Goal: Check status: Check status

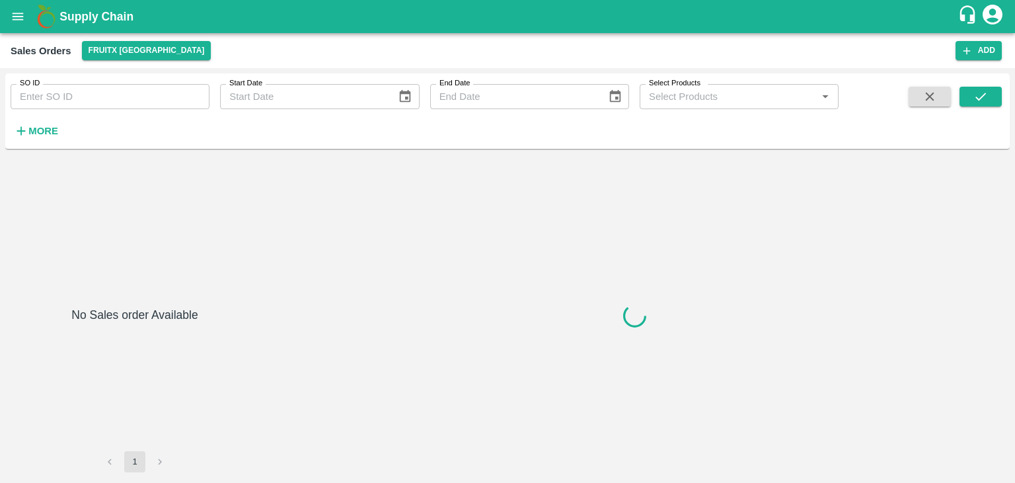
type input "603309"
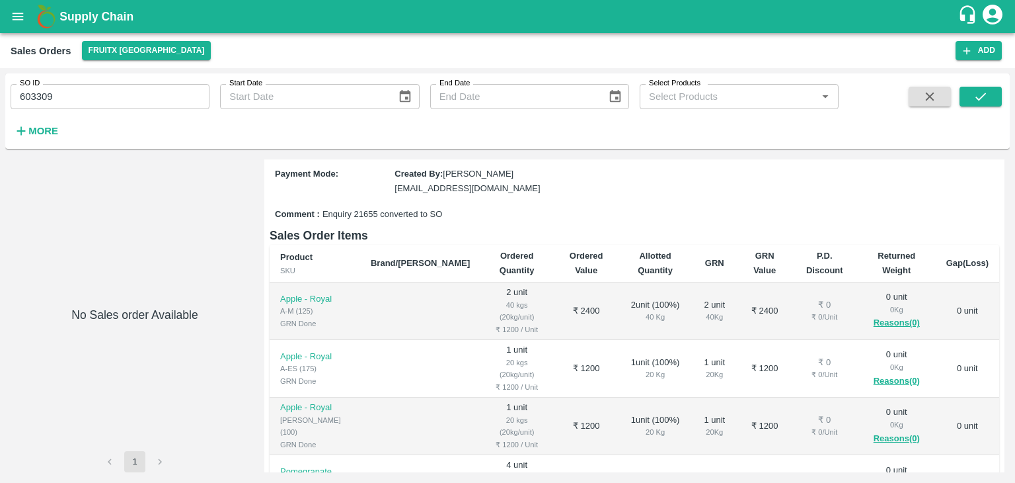
scroll to position [3, 0]
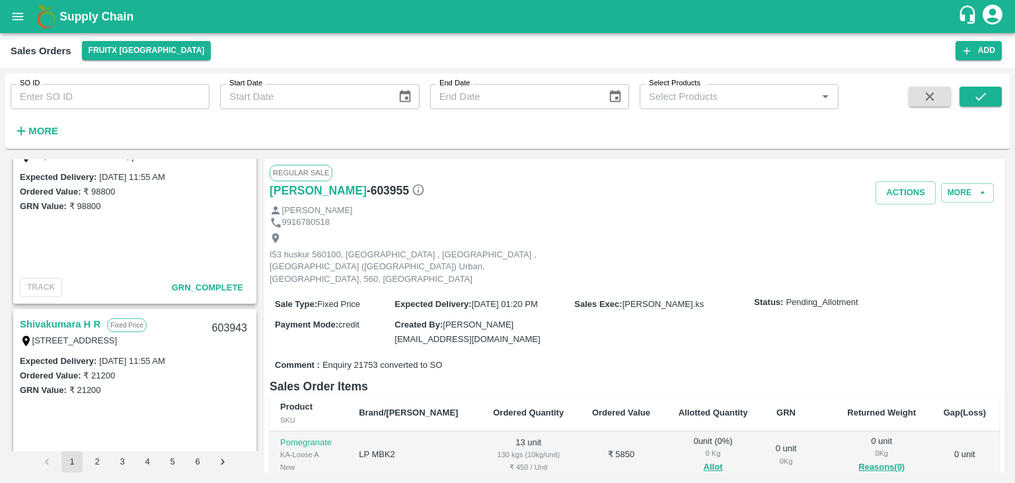
scroll to position [772, 0]
click at [76, 327] on link "Shivakumara H R" at bounding box center [60, 323] width 81 height 17
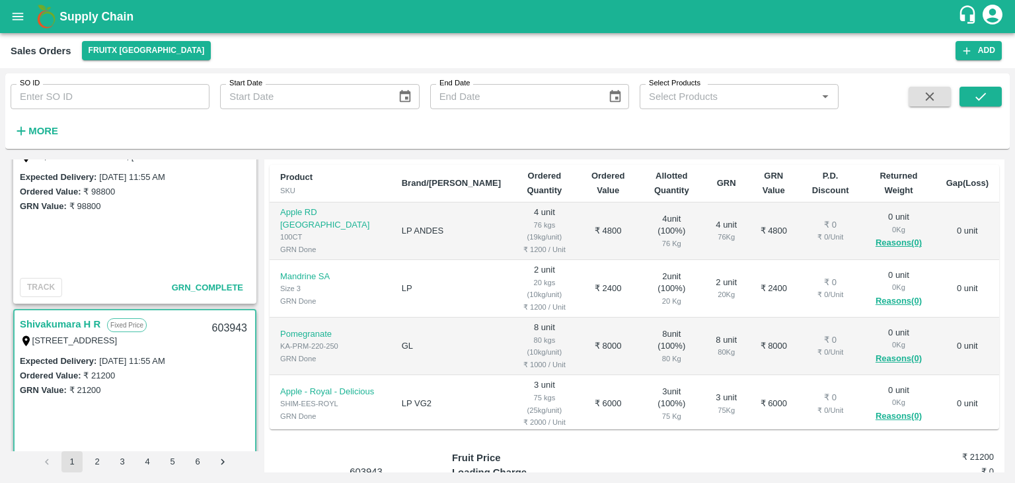
scroll to position [41, 0]
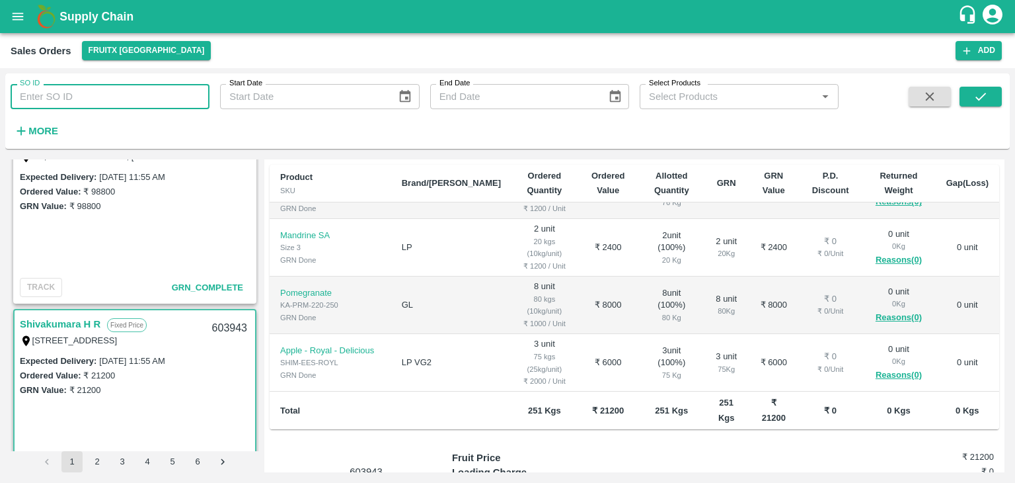
click at [155, 97] on input "SO ID" at bounding box center [110, 96] width 199 height 25
type input "603099"
drag, startPoint x: 956, startPoint y: 102, endPoint x: 963, endPoint y: 102, distance: 6.6
click at [963, 102] on div at bounding box center [961, 114] width 83 height 54
click at [963, 102] on button "submit" at bounding box center [981, 97] width 42 height 20
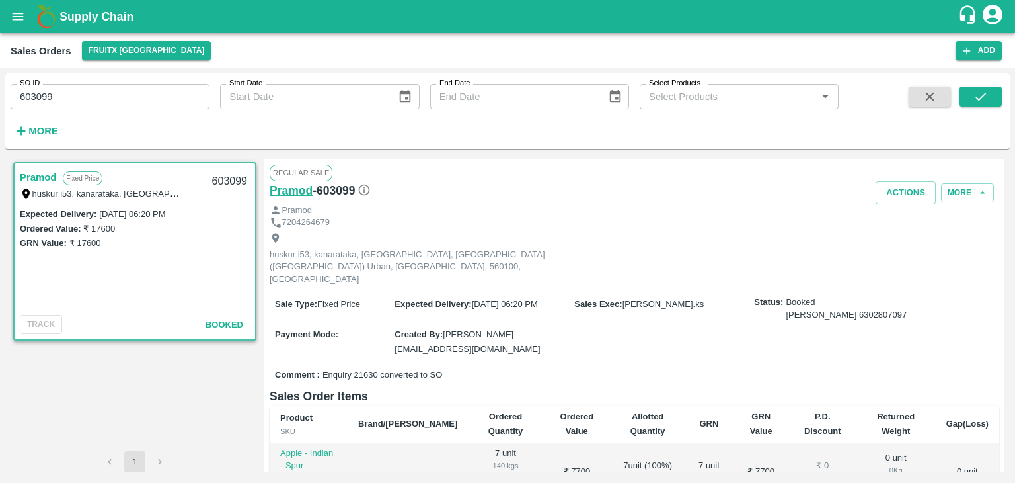
click at [307, 188] on h6 "Pramod" at bounding box center [291, 190] width 43 height 19
